Goal: Information Seeking & Learning: Learn about a topic

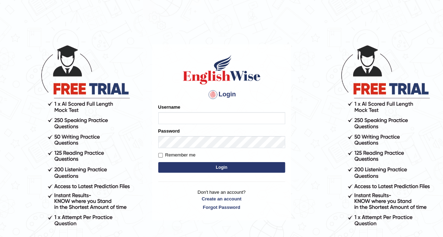
type input "shail123"
click at [200, 166] on button "Login" at bounding box center [221, 167] width 127 height 11
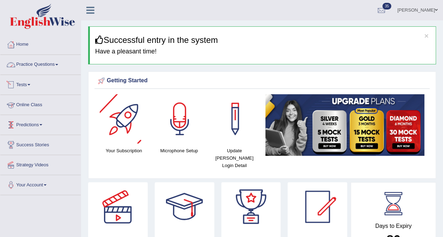
click at [34, 67] on link "Practice Questions" at bounding box center [40, 64] width 80 height 18
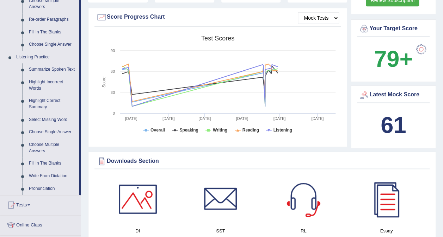
scroll to position [247, 0]
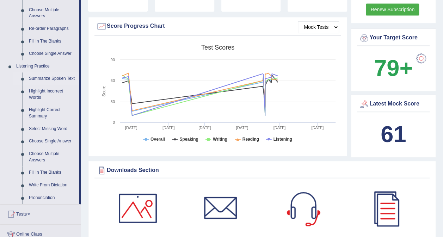
click at [58, 75] on link "Summarize Spoken Text" at bounding box center [52, 79] width 53 height 13
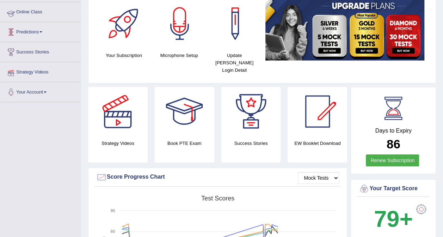
scroll to position [80, 0]
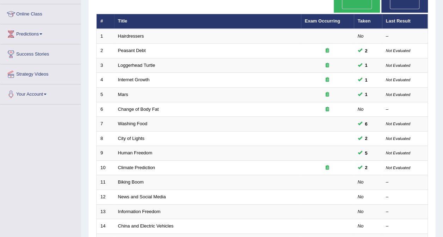
scroll to position [91, 0]
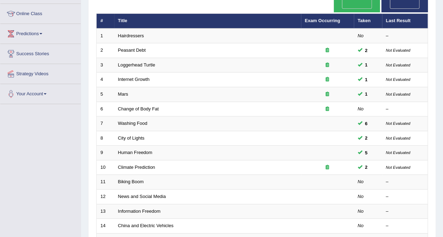
click at [126, 106] on link "Change of Body Fat" at bounding box center [138, 108] width 41 height 5
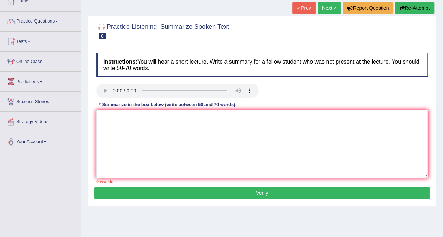
scroll to position [47, 0]
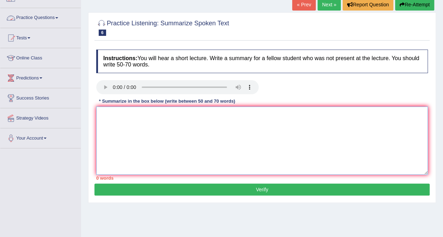
click at [180, 133] on textarea at bounding box center [262, 141] width 332 height 68
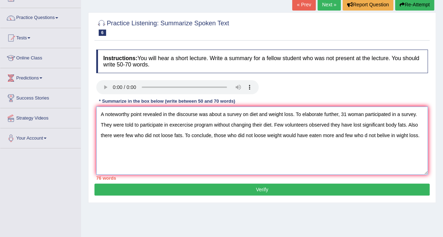
click at [399, 137] on textarea "A noteworthy point revealed in the discourse was about a survey on diet and wei…" at bounding box center [262, 141] width 332 height 68
drag, startPoint x: 258, startPoint y: 114, endPoint x: 292, endPoint y: 117, distance: 34.0
click at [292, 117] on textarea "A noteworthy point revealed in the discourse was about a survey on diet and wei…" at bounding box center [262, 141] width 332 height 68
drag, startPoint x: 260, startPoint y: 112, endPoint x: 305, endPoint y: 114, distance: 45.5
click at [305, 114] on textarea "A noteworthy point revealed in the discourse was about a survey on diet. To ela…" at bounding box center [262, 141] width 332 height 68
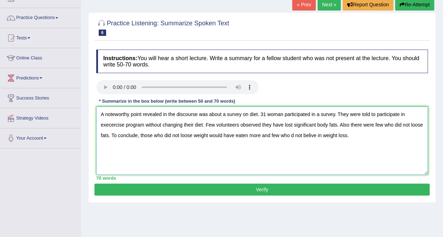
click at [115, 125] on textarea "A noteworthy point revealed in the discourse was about a survey on diet. 31 wom…" at bounding box center [262, 141] width 332 height 68
click at [183, 123] on textarea "A noteworthy point revealed in the discourse was about a survey on diet. 31 wom…" at bounding box center [262, 141] width 332 height 68
click at [202, 126] on textarea "A noteworthy point revealed in the discourse was about a survey on diet. 31 wom…" at bounding box center [262, 141] width 332 height 68
click at [332, 126] on textarea "A noteworthy point revealed in the discourse was about a survey on diet. 31 wom…" at bounding box center [262, 141] width 332 height 68
click at [351, 137] on textarea "A noteworthy point revealed in the discourse was about a survey on diet. 31 wom…" at bounding box center [262, 141] width 332 height 68
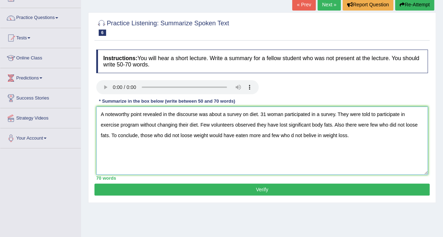
click at [292, 136] on textarea "A noteworthy point revealed in the discourse was about a survey on diet. 31 wom…" at bounding box center [262, 141] width 332 height 68
click at [313, 134] on textarea "A noteworthy point revealed in the discourse was about a survey on diet. 31 wom…" at bounding box center [262, 141] width 332 height 68
click at [268, 134] on textarea "A noteworthy point revealed in the discourse was about a survey on diet. 31 wom…" at bounding box center [262, 141] width 332 height 68
click at [361, 131] on textarea "A noteworthy point revealed in the discourse was about a survey on diet. 31 wom…" at bounding box center [262, 141] width 332 height 68
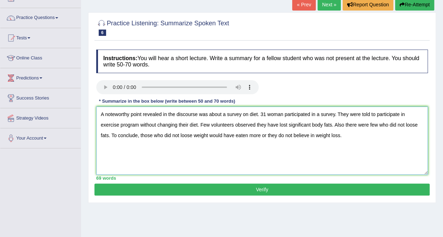
type textarea "A noteworthy point revealed in the discourse was about a survey on diet. 31 wom…"
click at [260, 186] on button "Verify" at bounding box center [261, 190] width 335 height 12
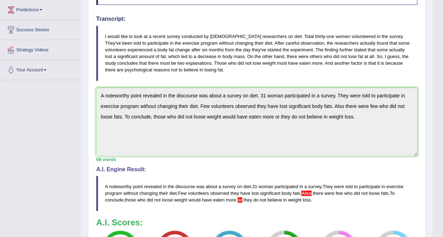
scroll to position [0, 0]
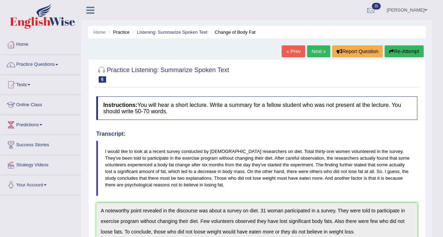
click at [399, 51] on button "Re-Attempt" at bounding box center [403, 51] width 39 height 12
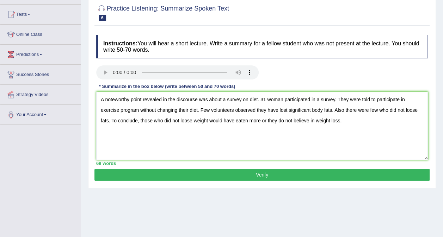
click at [344, 109] on textarea "A noteworthy point revealed in the discourse was about a survey on diet. 31 wom…" at bounding box center [262, 126] width 332 height 68
click at [261, 119] on textarea "A noteworthy point revealed in the discourse was about a survey on diet. 31 wom…" at bounding box center [262, 126] width 332 height 68
type textarea "A noteworthy point revealed in the discourse was about a survey on diet. 31 wom…"
click at [264, 171] on button "Verify" at bounding box center [261, 175] width 335 height 12
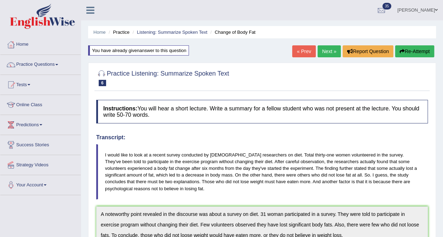
click at [329, 53] on link "Next »" at bounding box center [328, 51] width 23 height 12
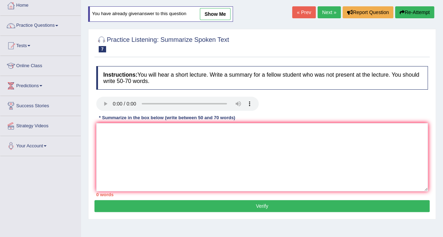
scroll to position [39, 0]
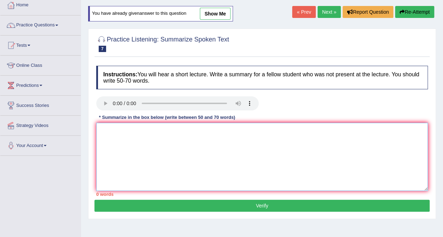
click at [230, 161] on textarea at bounding box center [262, 157] width 332 height 68
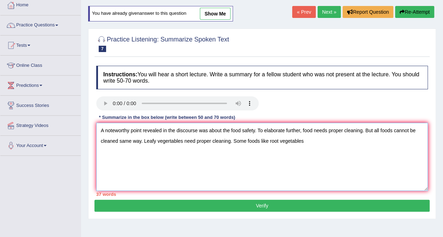
drag, startPoint x: 233, startPoint y: 140, endPoint x: 268, endPoint y: 144, distance: 35.4
click at [268, 144] on textarea "A noteworthy point revealed in the discourse was about the food safety. To elab…" at bounding box center [262, 157] width 332 height 68
click at [268, 143] on textarea "A noteworthy point revealed in the discourse was about the food safety. To elab…" at bounding box center [262, 157] width 332 height 68
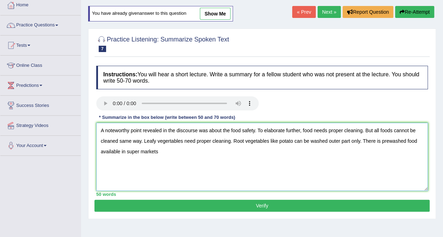
click at [387, 141] on textarea "A noteworthy point revealed in the discourse was about the food safety. To elab…" at bounding box center [262, 157] width 332 height 68
click at [180, 145] on textarea "A noteworthy point revealed in the discourse was about the food safety. To elab…" at bounding box center [262, 157] width 332 height 68
click at [176, 148] on textarea "A noteworthy point revealed in the discourse was about the food safety. To elab…" at bounding box center [262, 157] width 332 height 68
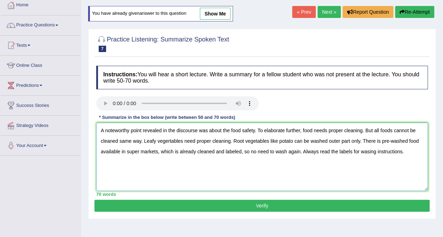
click at [167, 142] on textarea "A noteworthy point revealed in the discourse was about the food safety. To elab…" at bounding box center [262, 157] width 332 height 68
click at [215, 175] on textarea "A noteworthy point revealed in the discourse was about the food safety. To elab…" at bounding box center [262, 157] width 332 height 68
click at [323, 140] on textarea "A noteworthy point revealed in the discourse was about the food safety. To elab…" at bounding box center [262, 157] width 332 height 68
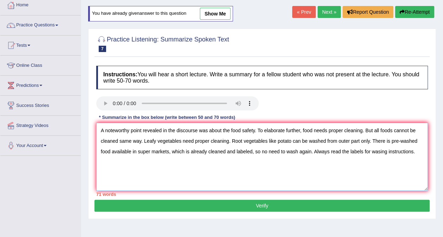
click at [228, 129] on textarea "A noteworthy point revealed in the discourse was about the food safety. To elab…" at bounding box center [262, 157] width 332 height 68
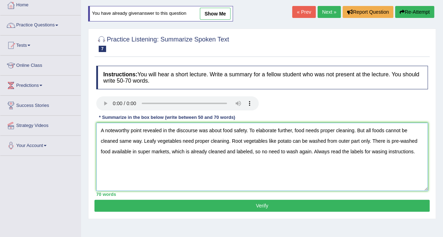
click at [275, 173] on textarea "A noteworthy point revealed in the discourse was about food safety. To elaborat…" at bounding box center [262, 157] width 332 height 68
click at [413, 161] on textarea "A noteworthy point revealed in the discourse was about food safety. To elaborat…" at bounding box center [262, 157] width 332 height 68
click at [379, 152] on textarea "A noteworthy point revealed in the discourse was about food safety. To elaborat…" at bounding box center [262, 157] width 332 height 68
click at [373, 165] on textarea "A noteworthy point revealed in the discourse was about food safety. To elaborat…" at bounding box center [262, 157] width 332 height 68
type textarea "A noteworthy point revealed in the discourse was about food safety. To elaborat…"
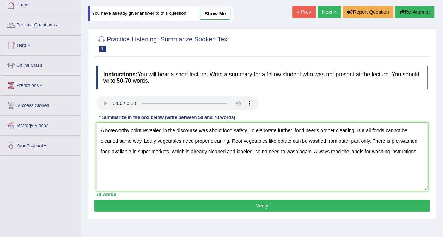
click at [344, 199] on div "Instructions: You will hear a short lecture. Write a summary for a fellow stude…" at bounding box center [261, 131] width 335 height 138
click at [342, 202] on button "Verify" at bounding box center [261, 206] width 335 height 12
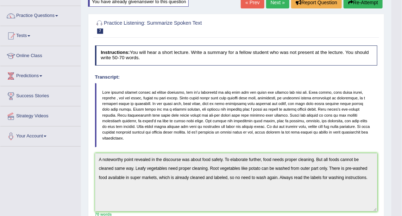
scroll to position [0, 0]
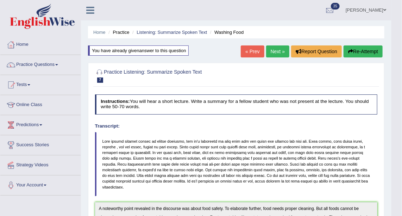
click at [361, 53] on button "Re-Attempt" at bounding box center [363, 51] width 39 height 12
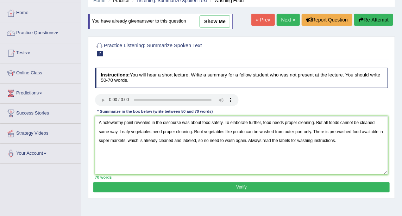
click at [109, 140] on textarea "A noteworthy point revealed in the discourse was about food safety. To elaborat…" at bounding box center [241, 145] width 293 height 58
click at [190, 140] on textarea "A noteworthy point revealed in the discourse was about food safety. To elaborat…" at bounding box center [241, 145] width 293 height 58
type textarea "A noteworthy point revealed in the discourse was about food safety. To elaborat…"
click at [206, 182] on button "Verify" at bounding box center [241, 187] width 296 height 10
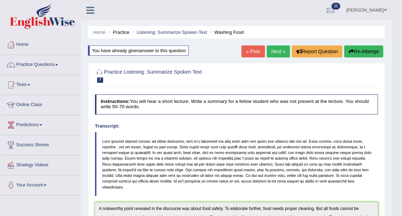
scroll to position [1, 0]
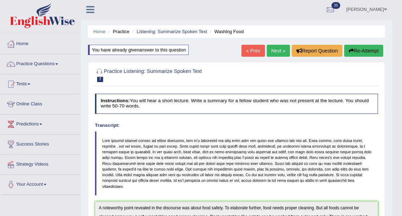
click at [280, 50] on link "Next »" at bounding box center [278, 51] width 23 height 12
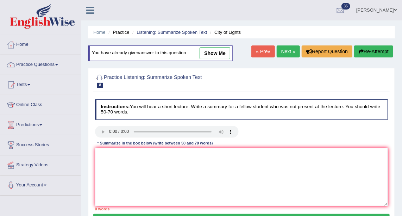
click at [52, 66] on link "Practice Questions" at bounding box center [40, 64] width 80 height 18
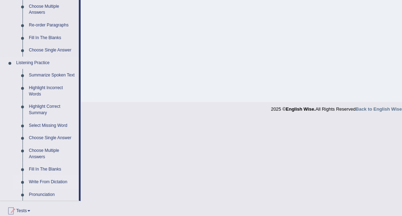
scroll to position [282, 0]
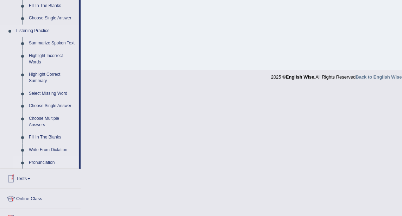
click at [48, 159] on link "Pronunciation" at bounding box center [52, 162] width 53 height 13
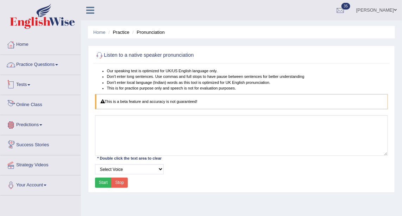
click at [44, 65] on link "Practice Questions" at bounding box center [40, 64] width 80 height 18
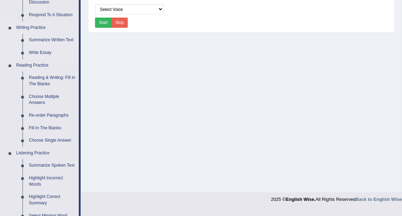
scroll to position [192, 0]
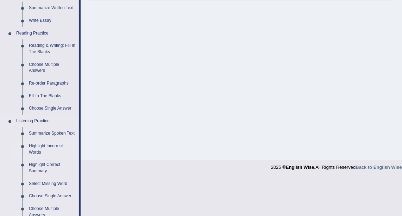
click at [52, 144] on link "Highlight Incorrect Words" at bounding box center [52, 149] width 53 height 19
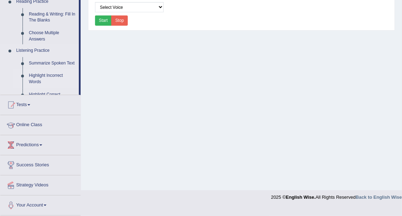
scroll to position [154, 0]
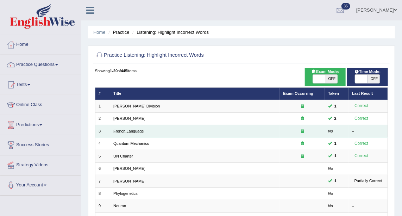
click at [137, 132] on link "French Language" at bounding box center [128, 131] width 31 height 4
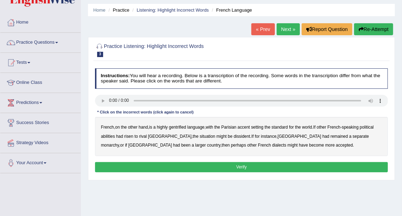
scroll to position [32, 0]
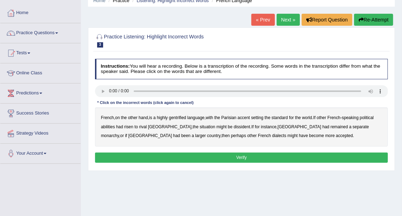
click at [171, 117] on b "gentrified" at bounding box center [177, 117] width 17 height 5
click at [104, 126] on b "abilities" at bounding box center [108, 126] width 14 height 5
click at [234, 126] on b "dissident" at bounding box center [242, 126] width 17 height 5
click at [119, 133] on b "monarchy" at bounding box center [110, 135] width 18 height 5
click at [252, 157] on button "Verify" at bounding box center [241, 158] width 293 height 10
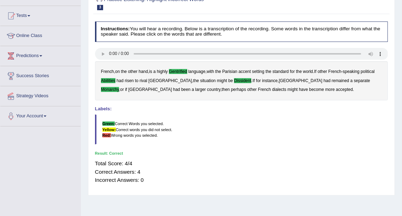
scroll to position [0, 0]
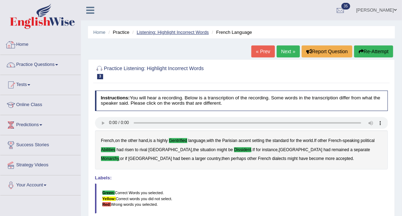
click at [159, 31] on link "Listening: Highlight Incorrect Words" at bounding box center [173, 32] width 72 height 5
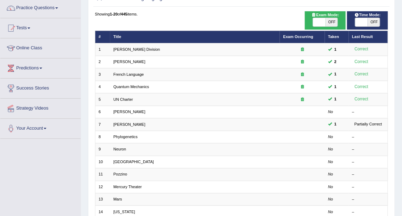
scroll to position [128, 0]
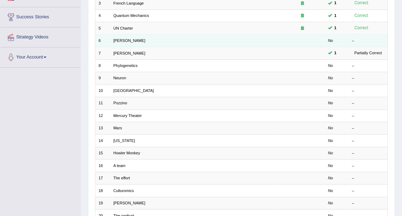
click at [120, 35] on td "[PERSON_NAME]" at bounding box center [195, 41] width 170 height 12
click at [120, 37] on td "[PERSON_NAME]" at bounding box center [195, 41] width 170 height 12
click at [121, 36] on td "Harold" at bounding box center [195, 41] width 170 height 12
click at [121, 38] on link "Harold" at bounding box center [129, 40] width 32 height 4
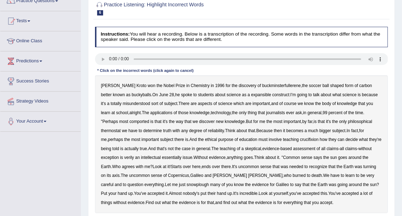
scroll to position [96, 0]
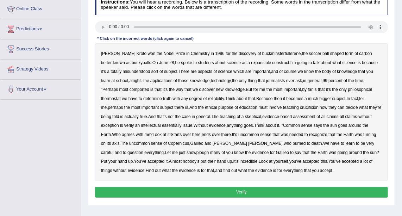
click at [251, 61] on b "expansible" at bounding box center [261, 62] width 20 height 5
click at [151, 71] on b "sort" at bounding box center [154, 71] width 7 height 5
click at [130, 90] on b "comported" at bounding box center [140, 89] width 20 height 5
click at [163, 89] on b "it's" at bounding box center [165, 89] width 5 height 5
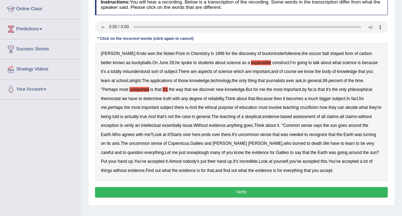
click at [121, 96] on b "thermostat" at bounding box center [111, 98] width 20 height 5
click at [300, 106] on b "crucifixion" at bounding box center [309, 107] width 19 height 5
click at [124, 125] on b "verily" at bounding box center [129, 125] width 10 height 5
click at [162, 125] on b "essentially" at bounding box center [172, 125] width 20 height 5
click at [187, 151] on b "snowplough" at bounding box center [198, 152] width 22 height 5
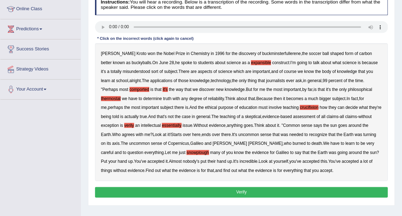
click at [163, 89] on b "it's" at bounding box center [165, 89] width 5 height 5
click at [219, 190] on button "Verify" at bounding box center [241, 192] width 293 height 10
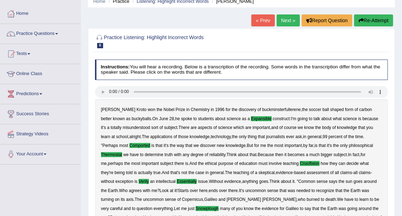
scroll to position [0, 0]
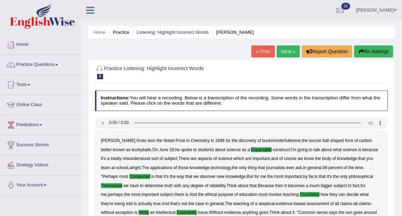
click at [26, 68] on link "Practice Questions" at bounding box center [40, 64] width 80 height 18
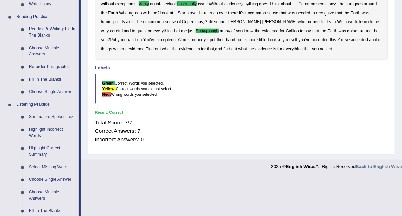
scroll to position [210, 0]
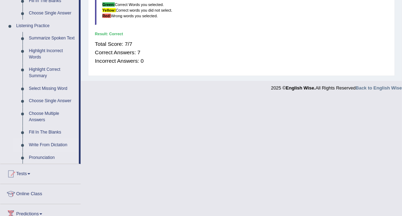
click at [49, 139] on link "Write From Dictation" at bounding box center [52, 145] width 53 height 13
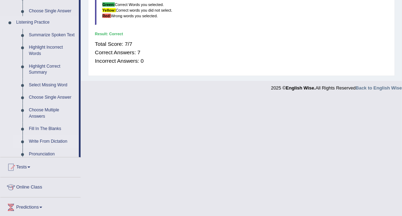
scroll to position [169, 0]
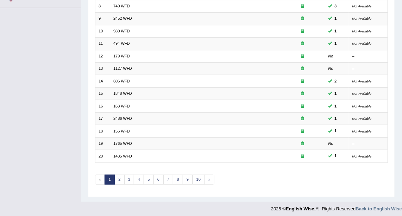
scroll to position [187, 0]
click at [126, 142] on link "1765 WFD" at bounding box center [122, 144] width 19 height 4
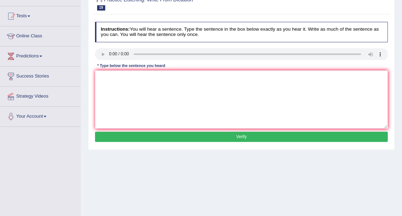
scroll to position [70, 0]
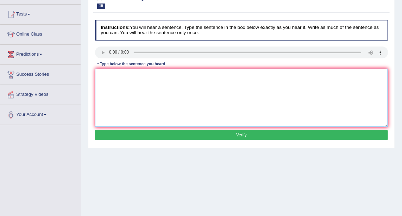
click at [247, 94] on textarea at bounding box center [241, 98] width 293 height 58
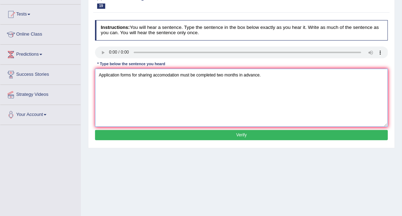
click at [168, 74] on textarea "Application forms for sharing accomodation must be completed two months in adva…" at bounding box center [241, 98] width 293 height 58
type textarea "Application forms for sharing accomodation must be completed two months in adva…"
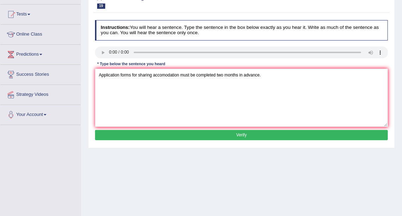
click at [209, 132] on button "Verify" at bounding box center [241, 135] width 293 height 10
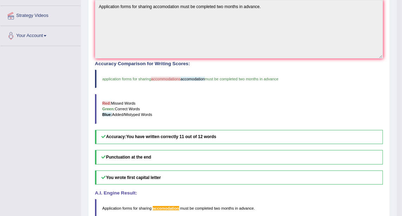
scroll to position [0, 0]
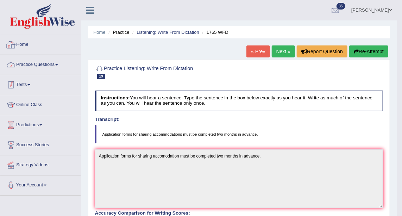
click at [52, 57] on link "Practice Questions" at bounding box center [40, 64] width 80 height 18
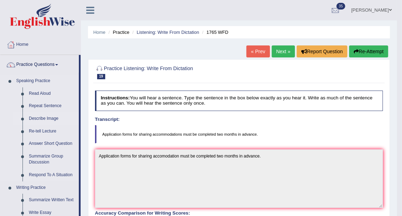
click at [46, 117] on link "Describe Image" at bounding box center [52, 118] width 53 height 13
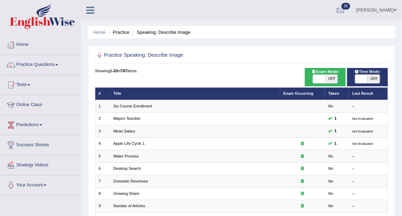
scroll to position [96, 0]
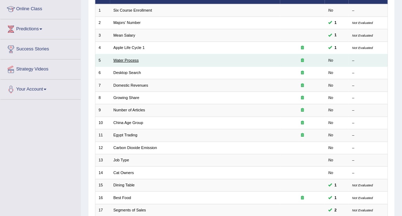
click at [128, 60] on link "Water Process" at bounding box center [125, 60] width 25 height 4
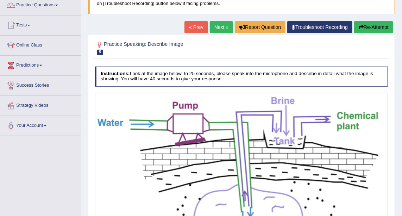
scroll to position [32, 0]
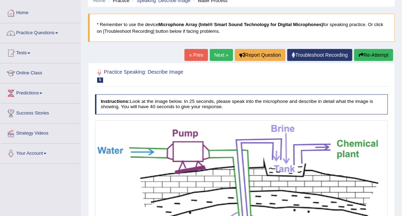
click at [215, 51] on link "Next »" at bounding box center [221, 55] width 23 height 12
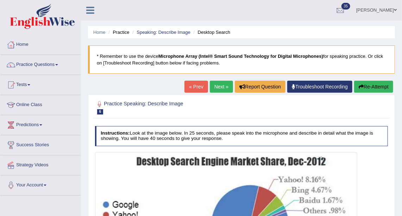
click at [217, 83] on link "Next »" at bounding box center [221, 87] width 23 height 12
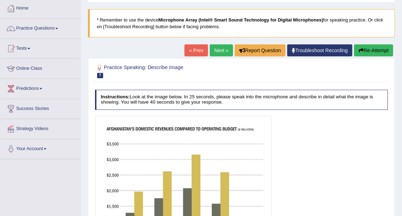
scroll to position [26, 0]
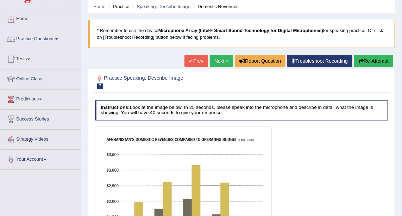
click at [212, 56] on link "Next »" at bounding box center [221, 61] width 23 height 12
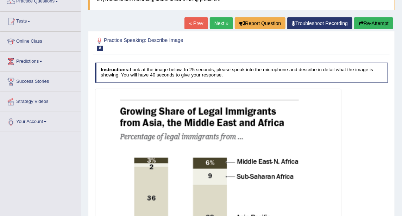
scroll to position [32, 0]
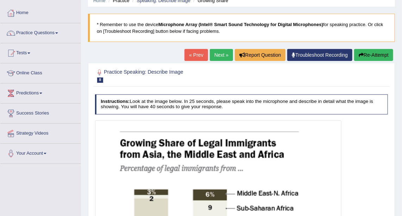
click at [224, 56] on link "Next »" at bounding box center [221, 55] width 23 height 12
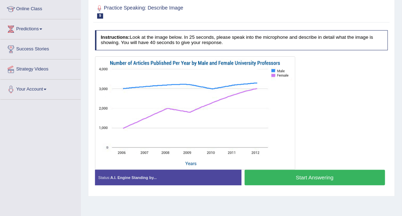
scroll to position [32, 0]
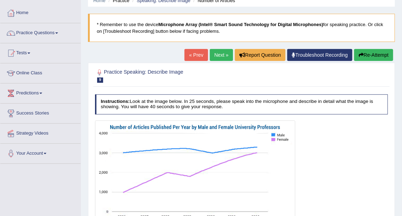
click at [219, 54] on link "Next »" at bounding box center [221, 55] width 23 height 12
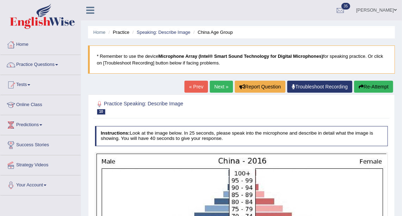
click at [221, 83] on link "Next »" at bounding box center [221, 87] width 23 height 12
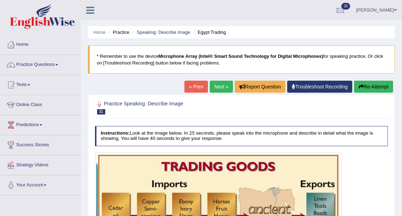
scroll to position [64, 0]
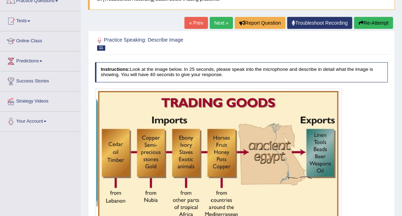
click at [223, 23] on link "Next »" at bounding box center [221, 23] width 23 height 12
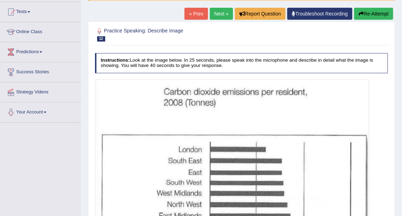
scroll to position [70, 0]
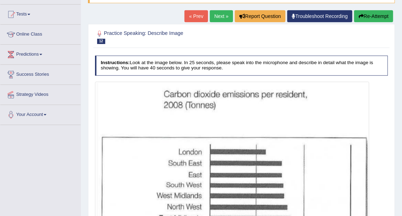
click at [222, 18] on link "Next »" at bounding box center [221, 16] width 23 height 12
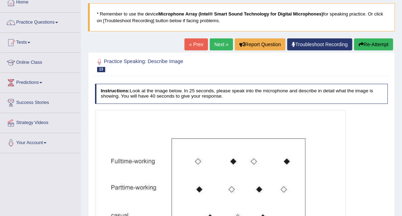
scroll to position [32, 0]
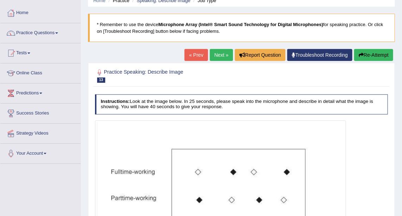
click at [221, 54] on link "Next »" at bounding box center [221, 55] width 23 height 12
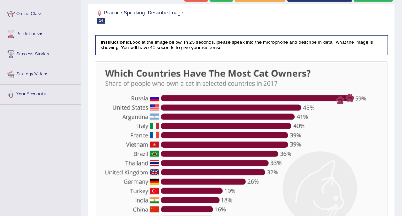
scroll to position [32, 0]
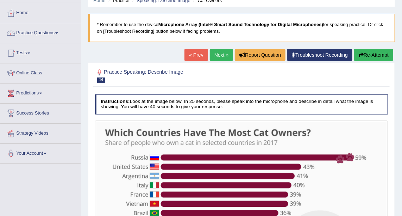
click at [221, 54] on link "Next »" at bounding box center [221, 55] width 23 height 12
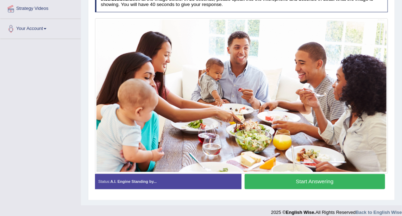
scroll to position [161, 0]
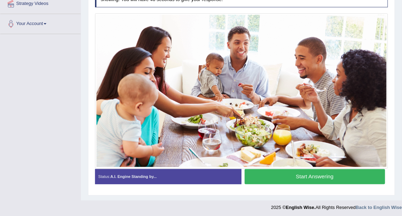
click at [165, 176] on div "Status: A.I. Engine Standing by..." at bounding box center [168, 177] width 147 height 16
click at [57, 168] on div "Toggle navigation Home Practice Questions Speaking Practice Read Aloud Repeat S…" at bounding box center [201, 27] width 402 height 376
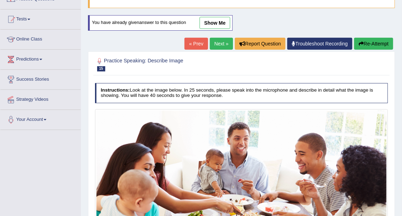
scroll to position [33, 0]
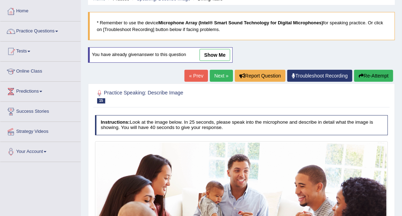
click at [219, 75] on link "Next »" at bounding box center [221, 76] width 23 height 12
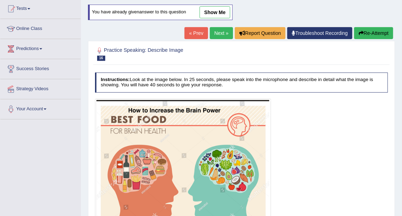
scroll to position [86, 0]
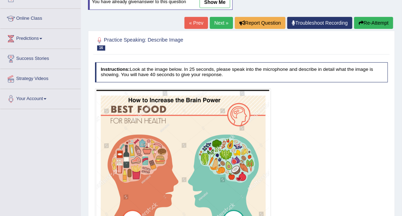
click at [222, 24] on link "Next »" at bounding box center [221, 23] width 23 height 12
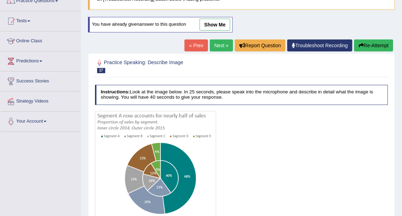
scroll to position [96, 0]
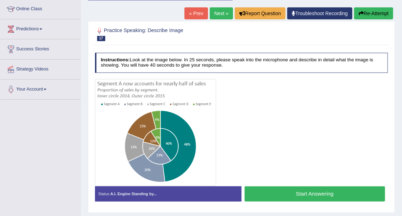
click at [227, 13] on link "Next »" at bounding box center [221, 13] width 23 height 12
